Goal: Information Seeking & Learning: Learn about a topic

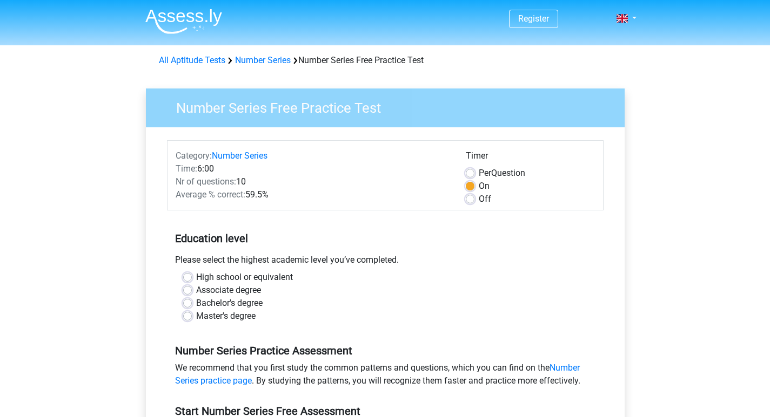
click at [196, 304] on label "Bachelor's degree" at bounding box center [229, 303] width 66 height 13
click at [190, 304] on input "Bachelor's degree" at bounding box center [187, 302] width 9 height 11
radio input "true"
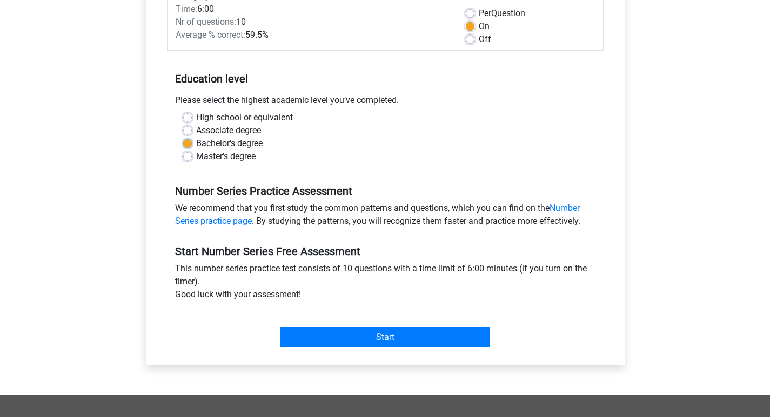
scroll to position [162, 0]
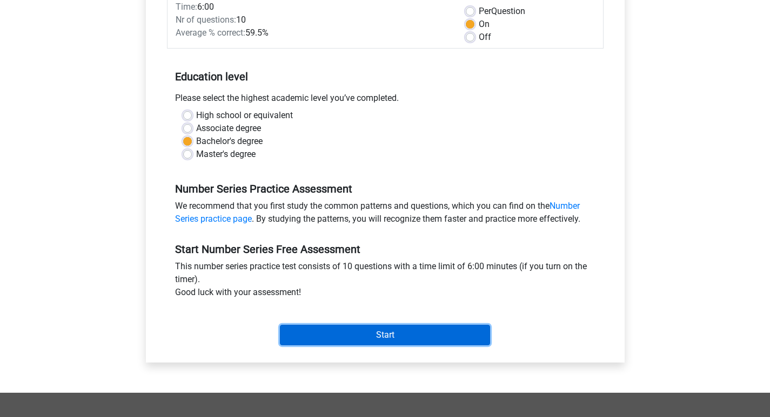
click at [314, 327] on input "Start" at bounding box center [385, 335] width 210 height 21
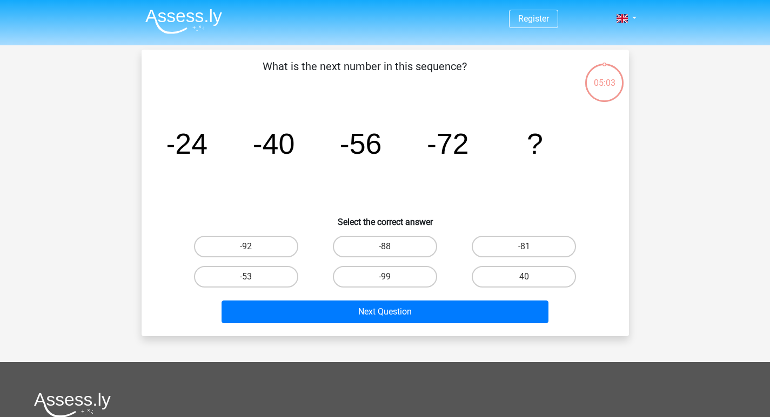
click at [406, 234] on div "-88" at bounding box center [384, 247] width 139 height 30
click at [406, 235] on div "-88" at bounding box center [384, 247] width 139 height 30
click at [407, 242] on label "-88" at bounding box center [385, 247] width 104 height 22
click at [392, 247] on input "-88" at bounding box center [387, 250] width 7 height 7
radio input "true"
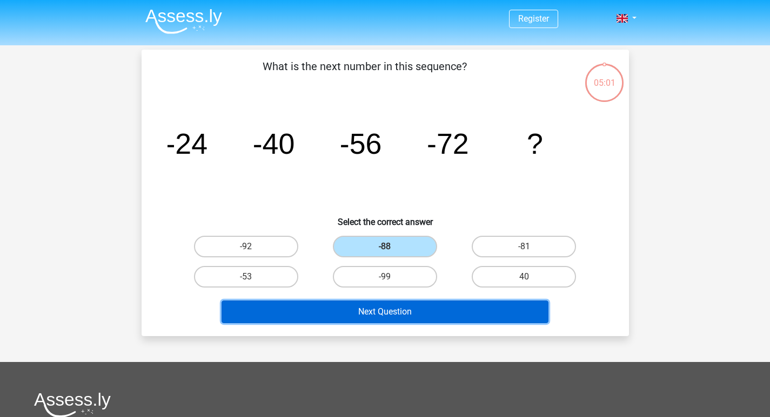
click at [461, 309] on button "Next Question" at bounding box center [384, 312] width 327 height 23
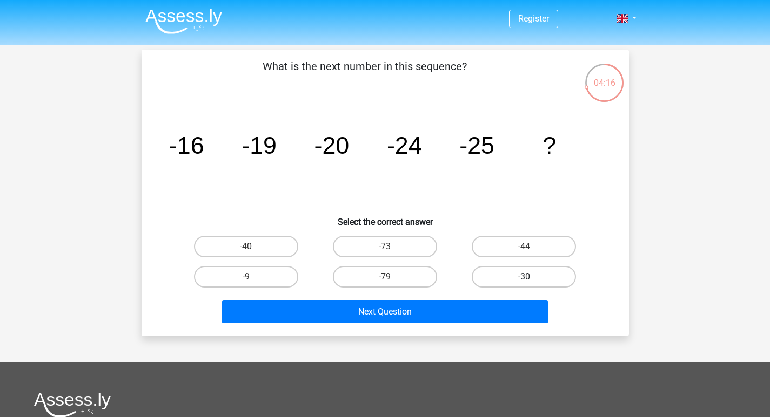
click at [482, 282] on label "-30" at bounding box center [523, 277] width 104 height 22
click at [524, 282] on input "-30" at bounding box center [527, 280] width 7 height 7
radio input "true"
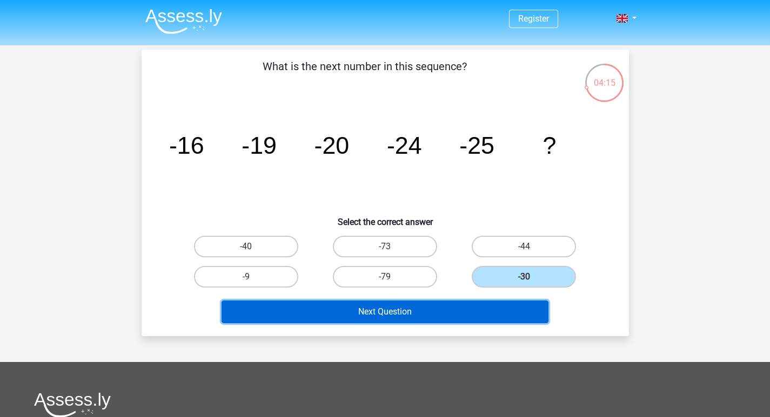
click at [478, 306] on button "Next Question" at bounding box center [384, 312] width 327 height 23
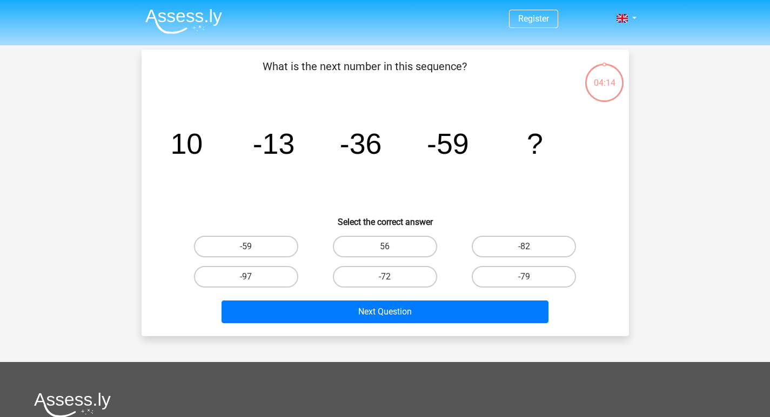
scroll to position [50, 0]
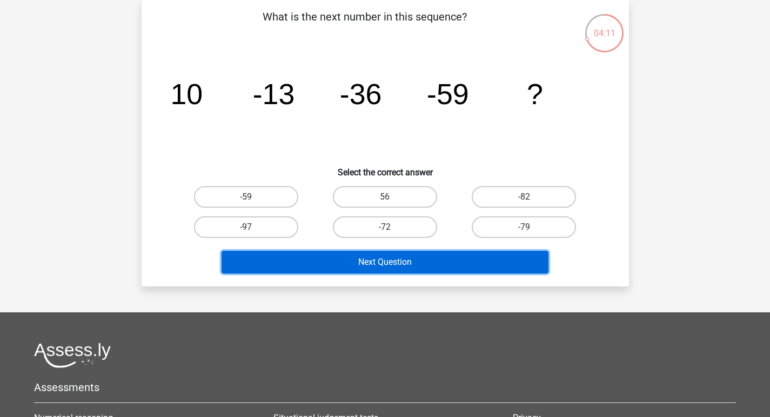
click at [456, 260] on button "Next Question" at bounding box center [384, 262] width 327 height 23
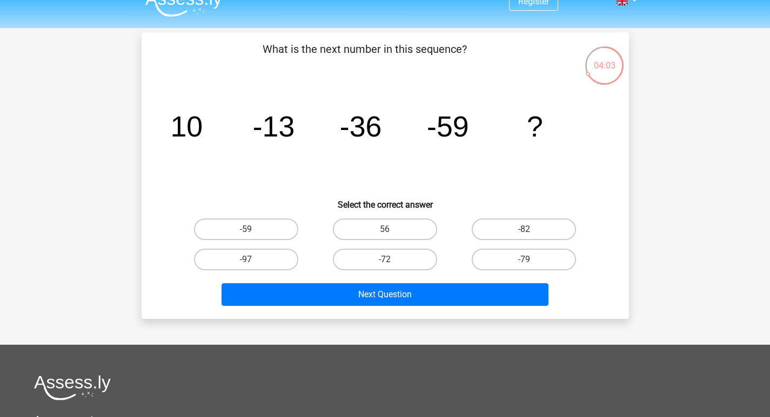
scroll to position [0, 0]
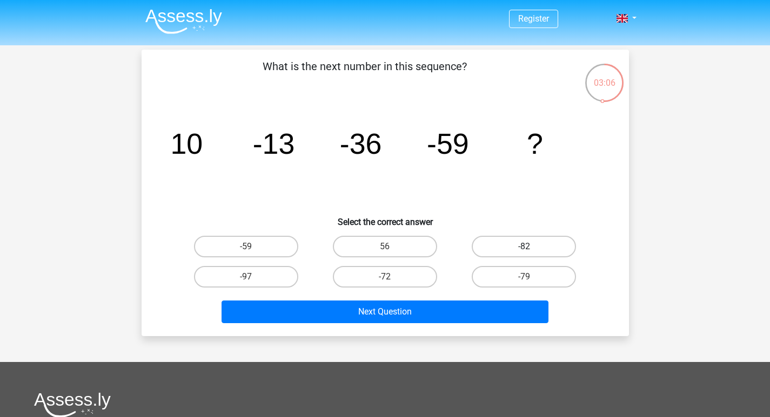
drag, startPoint x: 545, startPoint y: 243, endPoint x: 538, endPoint y: 253, distance: 12.0
click at [545, 243] on label "-82" at bounding box center [523, 247] width 104 height 22
click at [531, 247] on input "-82" at bounding box center [527, 250] width 7 height 7
radio input "true"
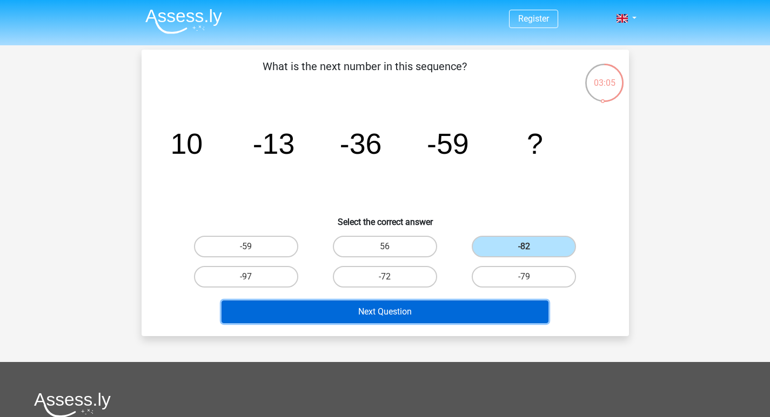
click at [482, 316] on button "Next Question" at bounding box center [384, 312] width 327 height 23
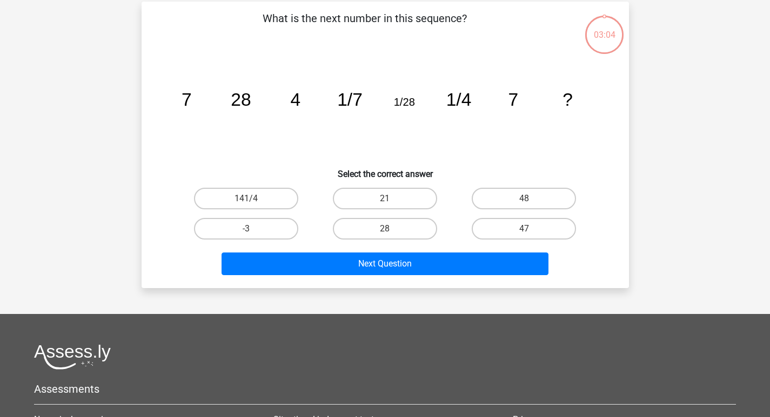
scroll to position [50, 0]
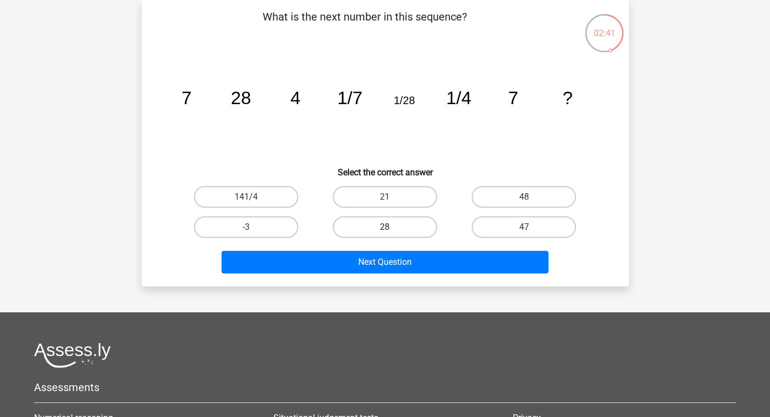
click at [396, 225] on label "28" at bounding box center [385, 228] width 104 height 22
click at [392, 227] on input "28" at bounding box center [387, 230] width 7 height 7
radio input "true"
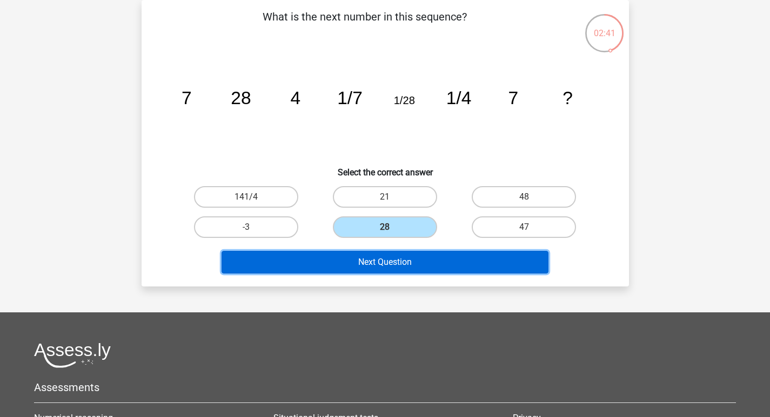
click at [404, 268] on button "Next Question" at bounding box center [384, 262] width 327 height 23
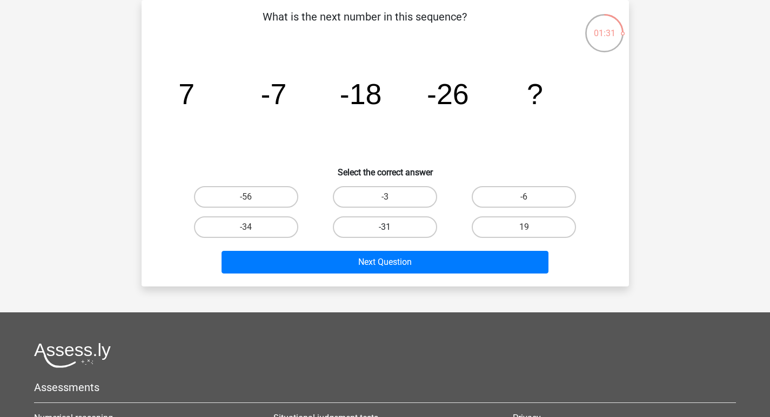
click at [345, 229] on label "-31" at bounding box center [385, 228] width 104 height 22
click at [384, 229] on input "-31" at bounding box center [387, 230] width 7 height 7
radio input "true"
click at [339, 248] on div "Next Question" at bounding box center [385, 260] width 453 height 36
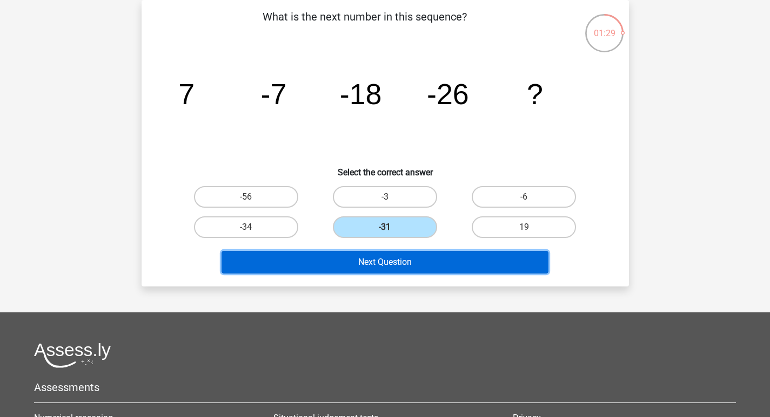
click at [328, 259] on button "Next Question" at bounding box center [384, 262] width 327 height 23
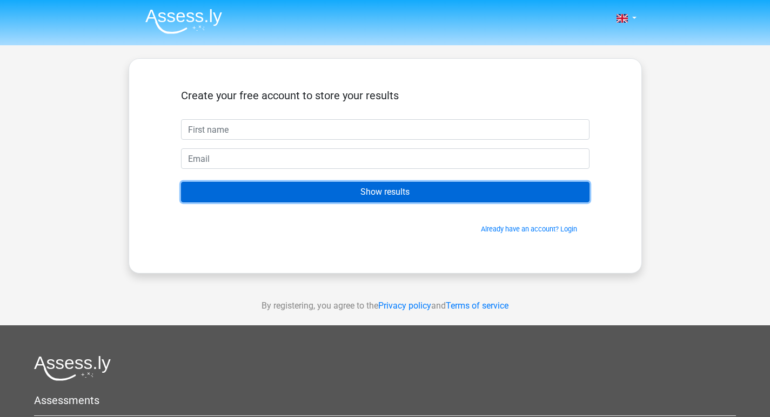
click at [443, 191] on input "Show results" at bounding box center [385, 192] width 408 height 21
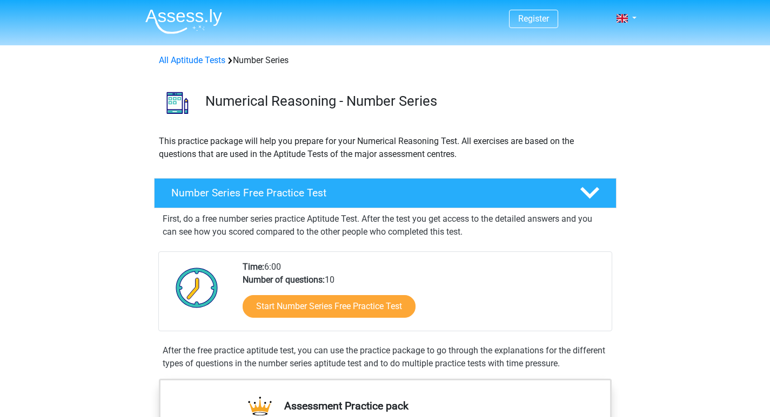
scroll to position [216, 0]
